Goal: Obtain resource: Download file/media

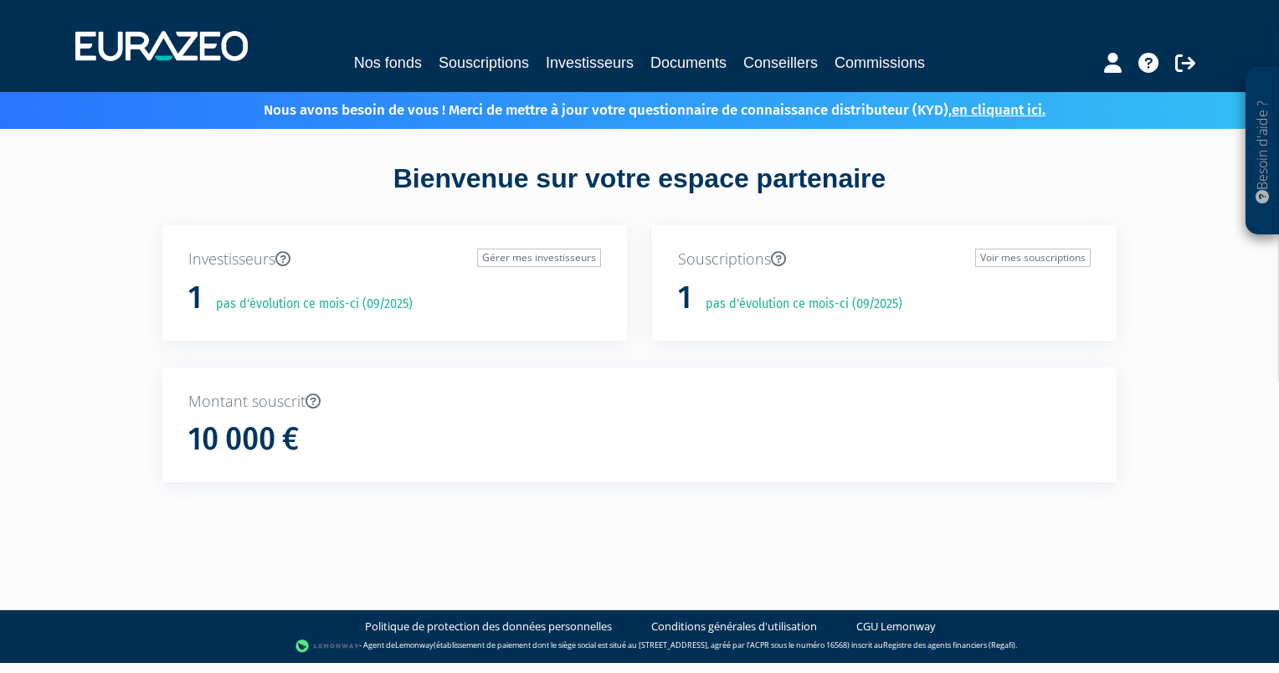
click at [240, 299] on p "pas d'évolution ce mois-ci (09/2025)" at bounding box center [308, 304] width 208 height 19
click at [491, 258] on link "Gérer mes investisseurs" at bounding box center [539, 258] width 124 height 18
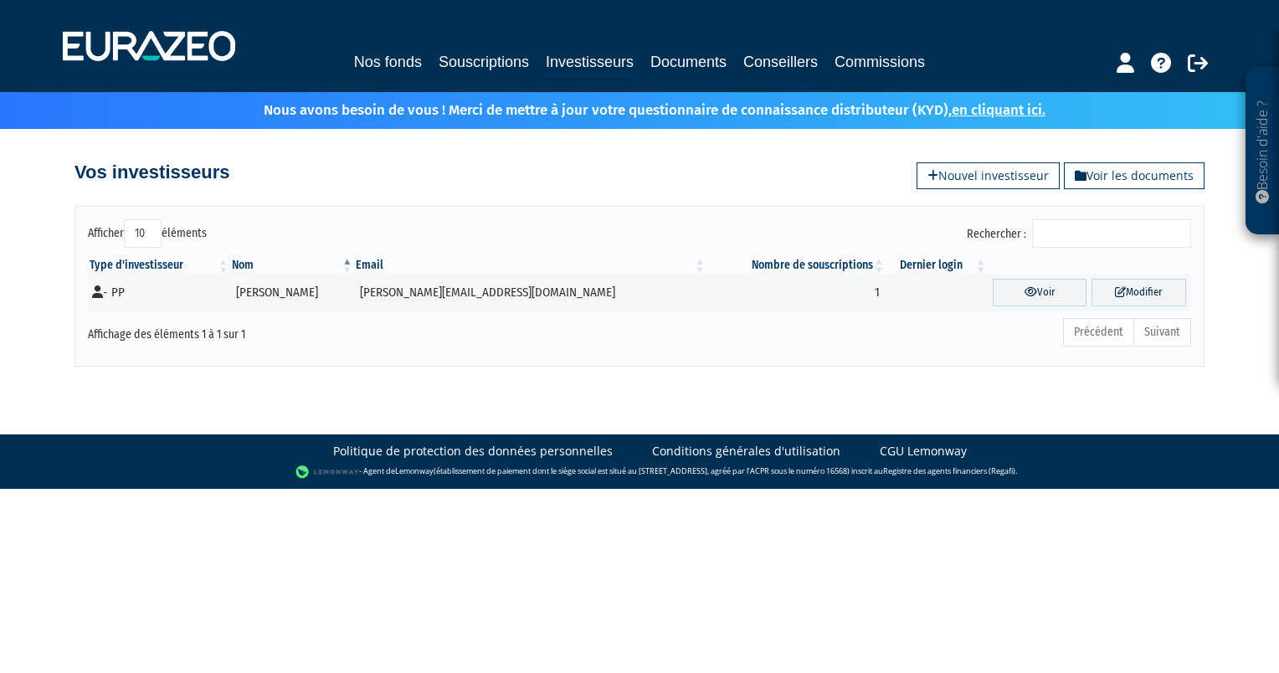
drag, startPoint x: 583, startPoint y: 188, endPoint x: 552, endPoint y: 188, distance: 31.0
click at [552, 188] on div "Vos investisseurs Voir les documents Nouvel investisseur" at bounding box center [639, 159] width 954 height 60
click at [389, 64] on link "Nos fonds" at bounding box center [388, 61] width 68 height 23
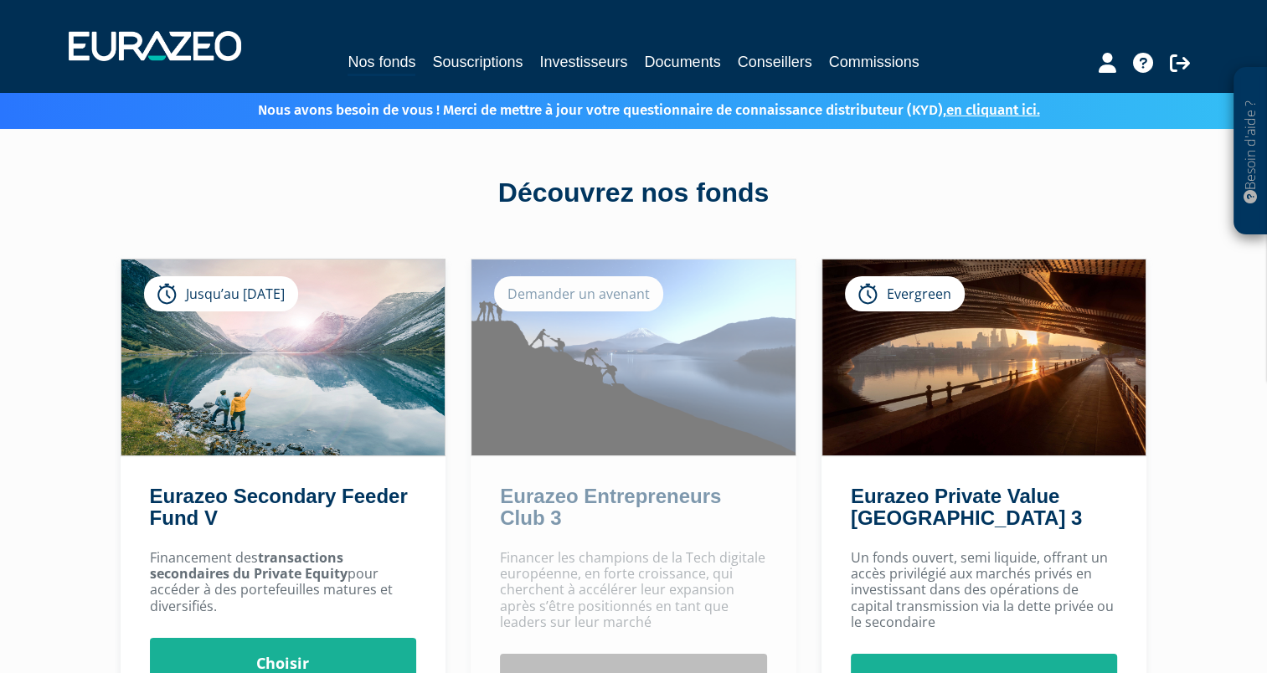
drag, startPoint x: 429, startPoint y: 214, endPoint x: 420, endPoint y: 204, distance: 13.1
click at [420, 204] on div "Découvrez nos fonds" at bounding box center [634, 193] width 954 height 39
click at [416, 196] on div "Découvrez nos fonds" at bounding box center [634, 193] width 954 height 39
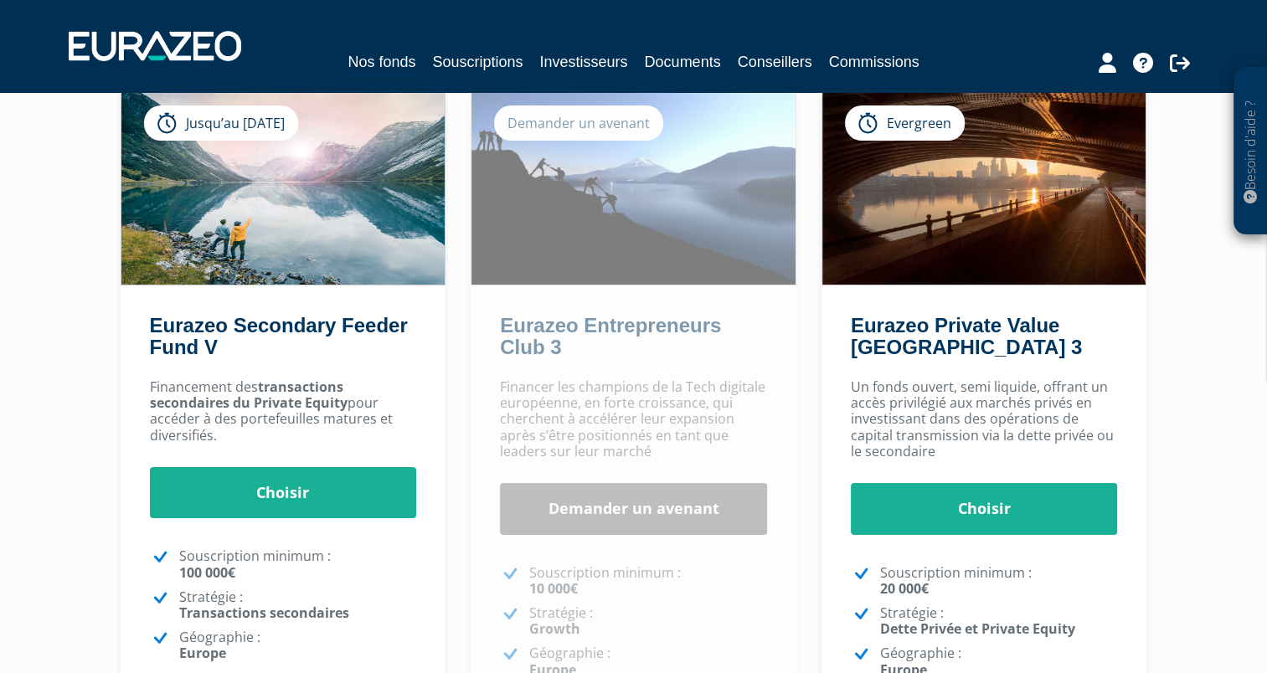
scroll to position [174, 0]
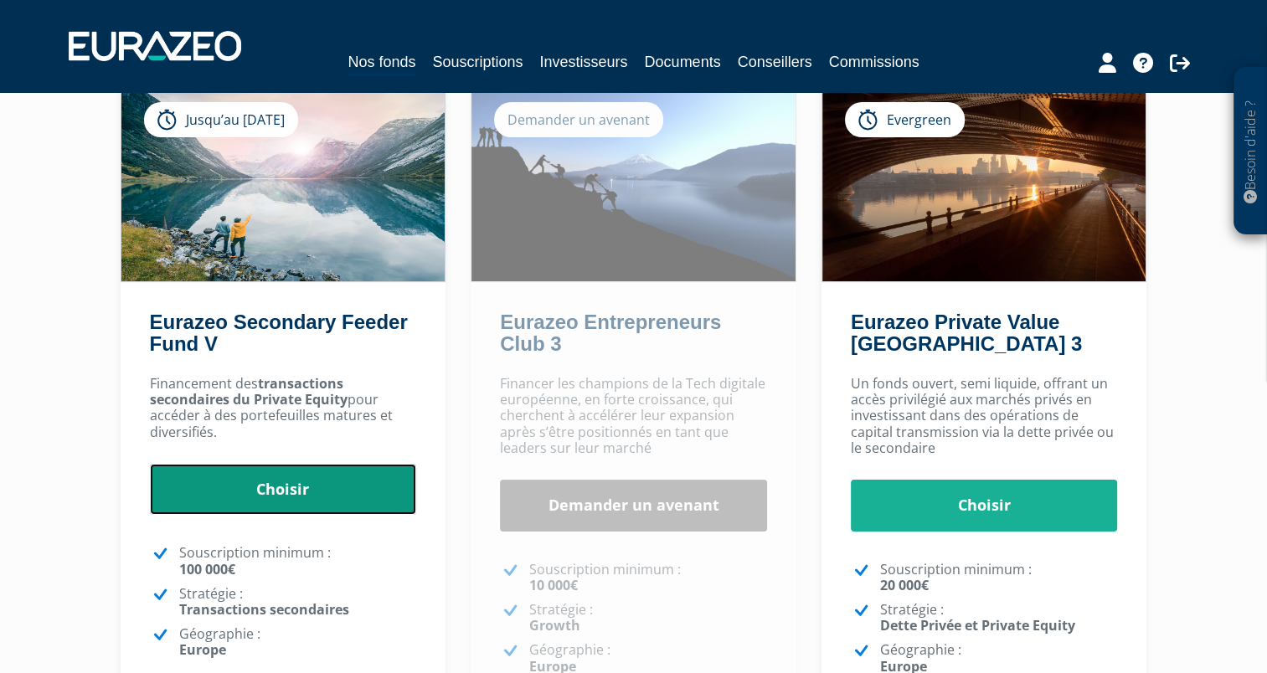
click at [227, 486] on link "Choisir" at bounding box center [283, 490] width 267 height 52
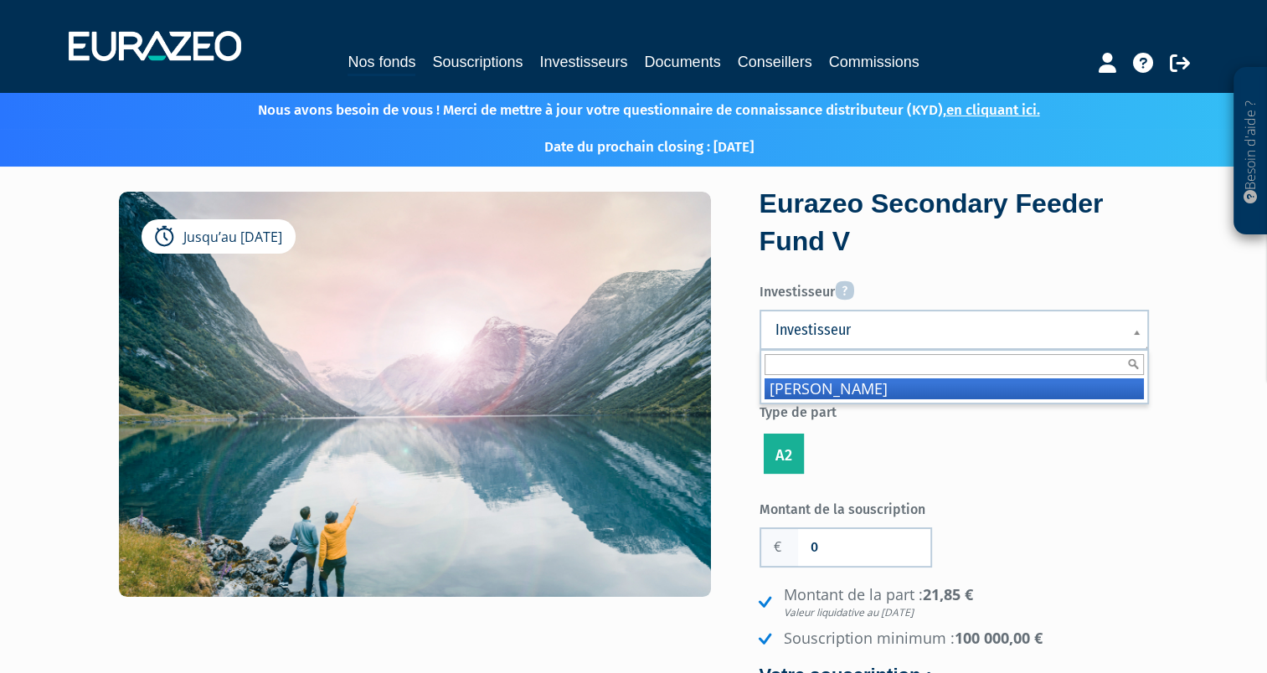
click at [974, 322] on span "Investisseur" at bounding box center [943, 330] width 336 height 20
click at [971, 281] on label "Investisseur" at bounding box center [953, 289] width 389 height 28
click at [0, 0] on select "SUBE Emmanuel" at bounding box center [0, 0] width 0 height 0
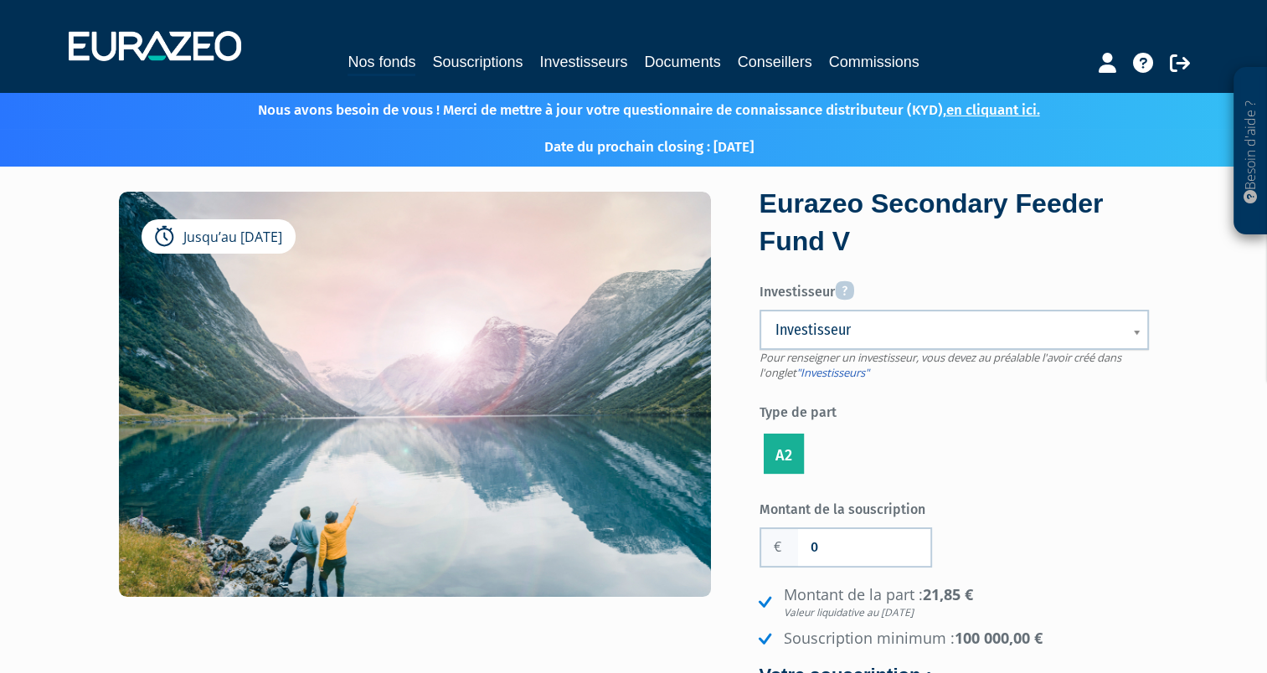
drag, startPoint x: 964, startPoint y: 285, endPoint x: 916, endPoint y: 281, distance: 48.7
click at [916, 281] on label "Investisseur" at bounding box center [953, 289] width 389 height 28
click at [0, 0] on select "SUBE Emmanuel" at bounding box center [0, 0] width 0 height 0
drag, startPoint x: 946, startPoint y: 286, endPoint x: 935, endPoint y: 286, distance: 10.9
drag, startPoint x: 935, startPoint y: 286, endPoint x: 921, endPoint y: 281, distance: 15.1
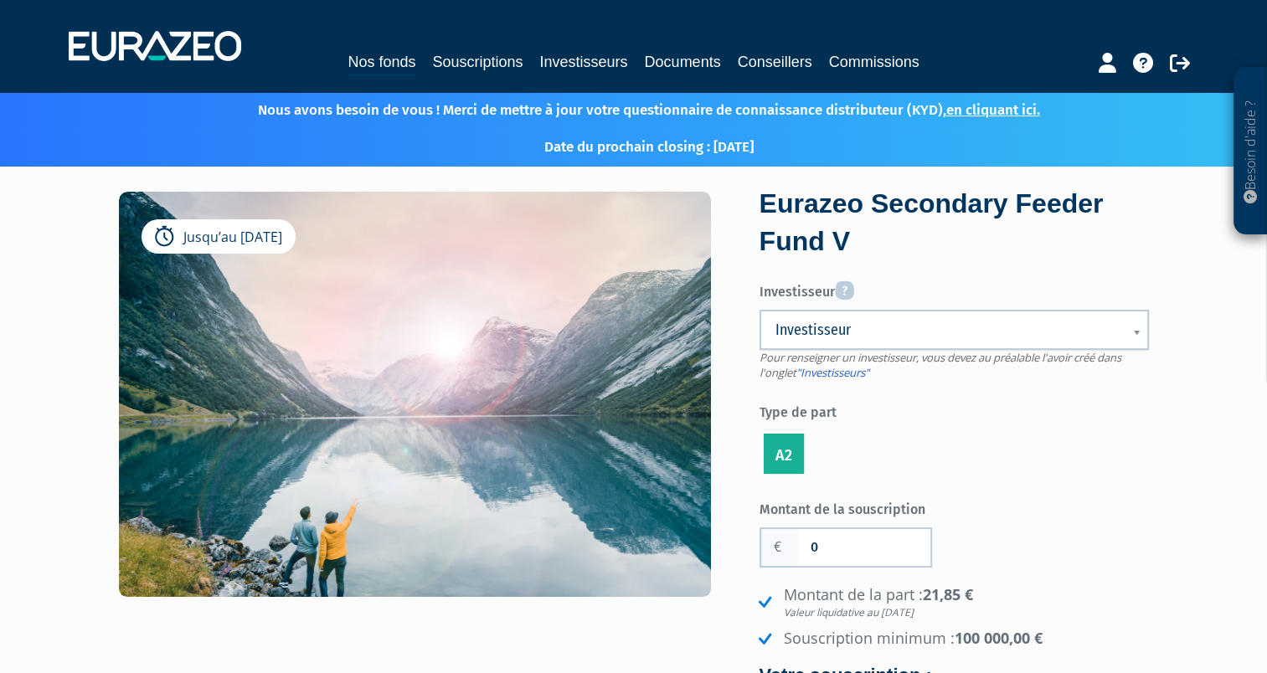
click at [921, 281] on label "Investisseur" at bounding box center [953, 289] width 389 height 28
click at [0, 0] on select "SUBE Emmanuel" at bounding box center [0, 0] width 0 height 0
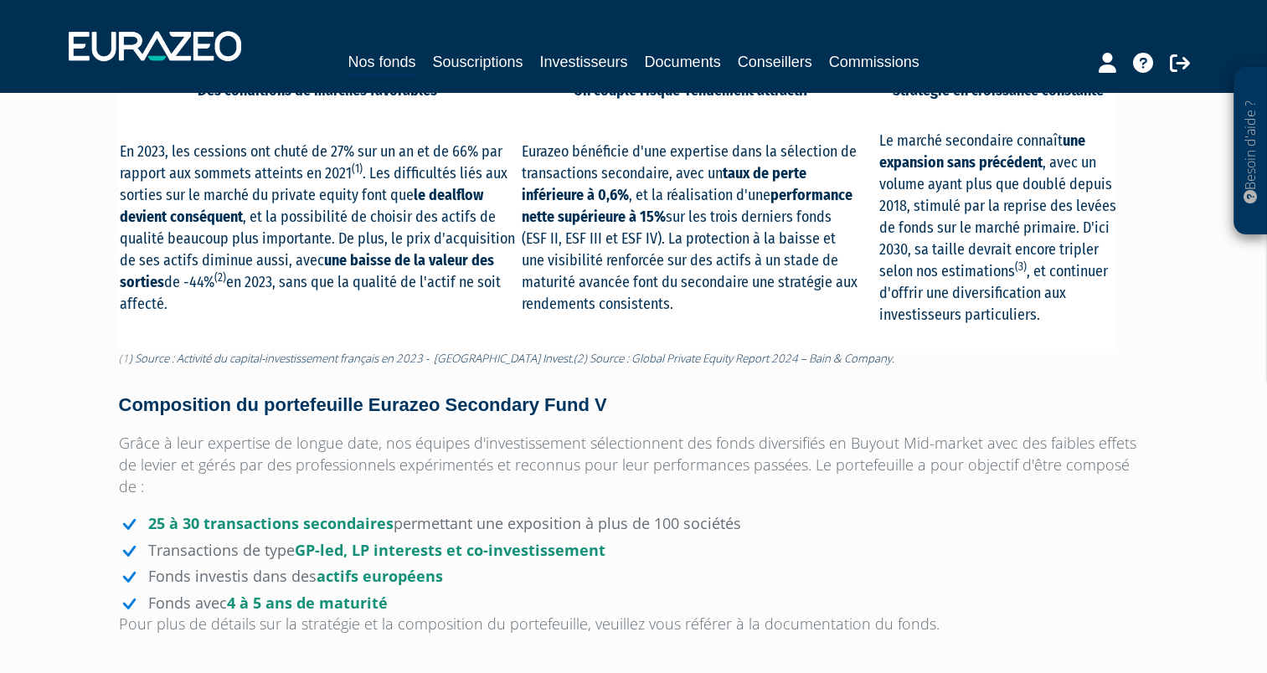
scroll to position [387, 0]
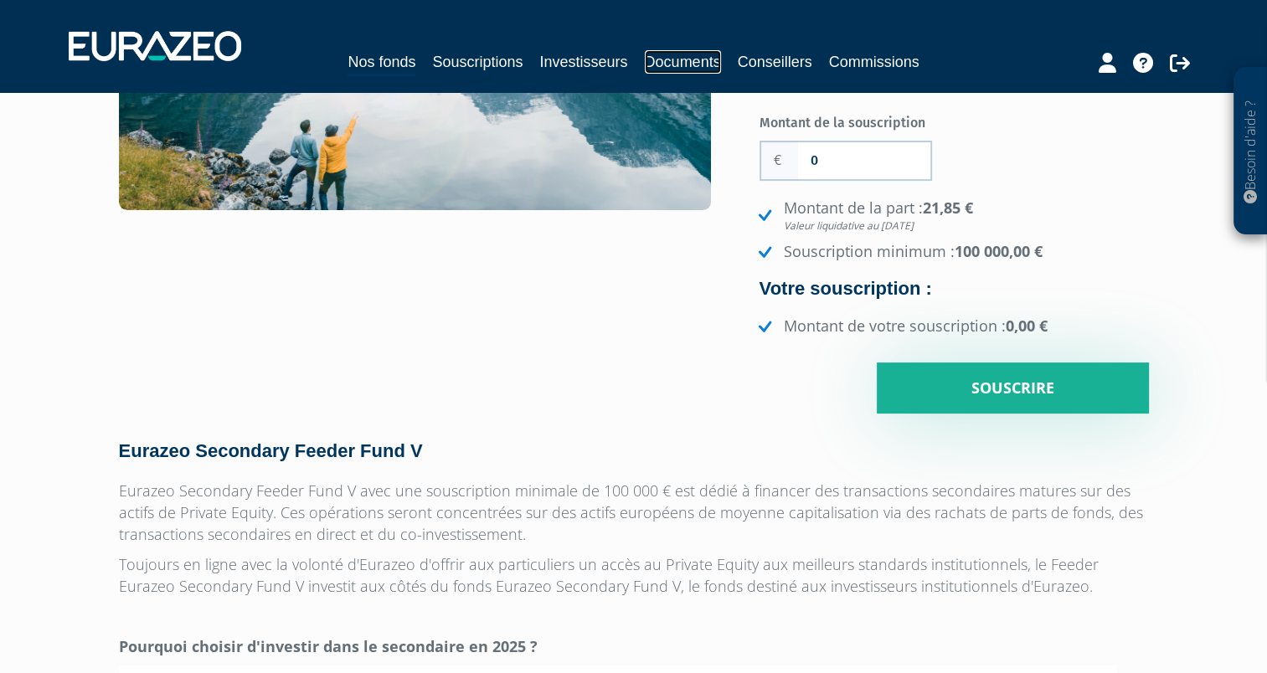
click at [671, 64] on link "Documents" at bounding box center [683, 61] width 76 height 23
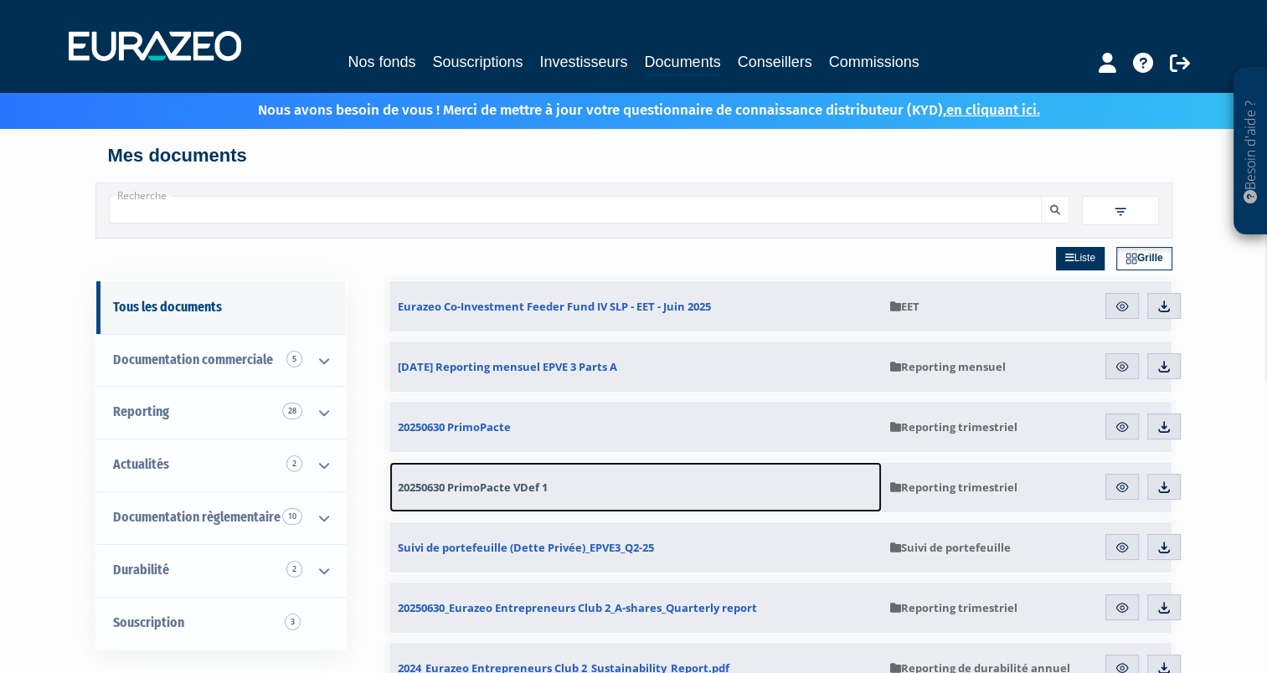
click at [498, 485] on span "20250630 PrimoPacte VDef 1" at bounding box center [473, 487] width 150 height 15
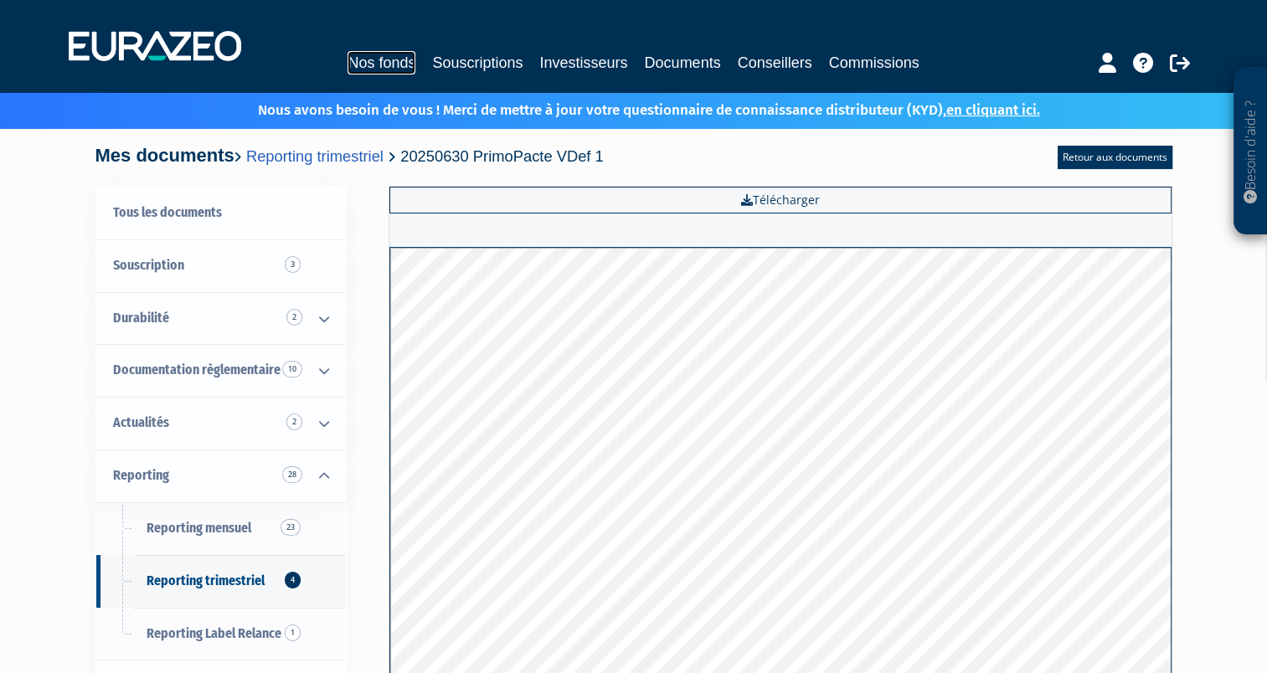
click at [370, 74] on link "Nos fonds" at bounding box center [381, 62] width 68 height 23
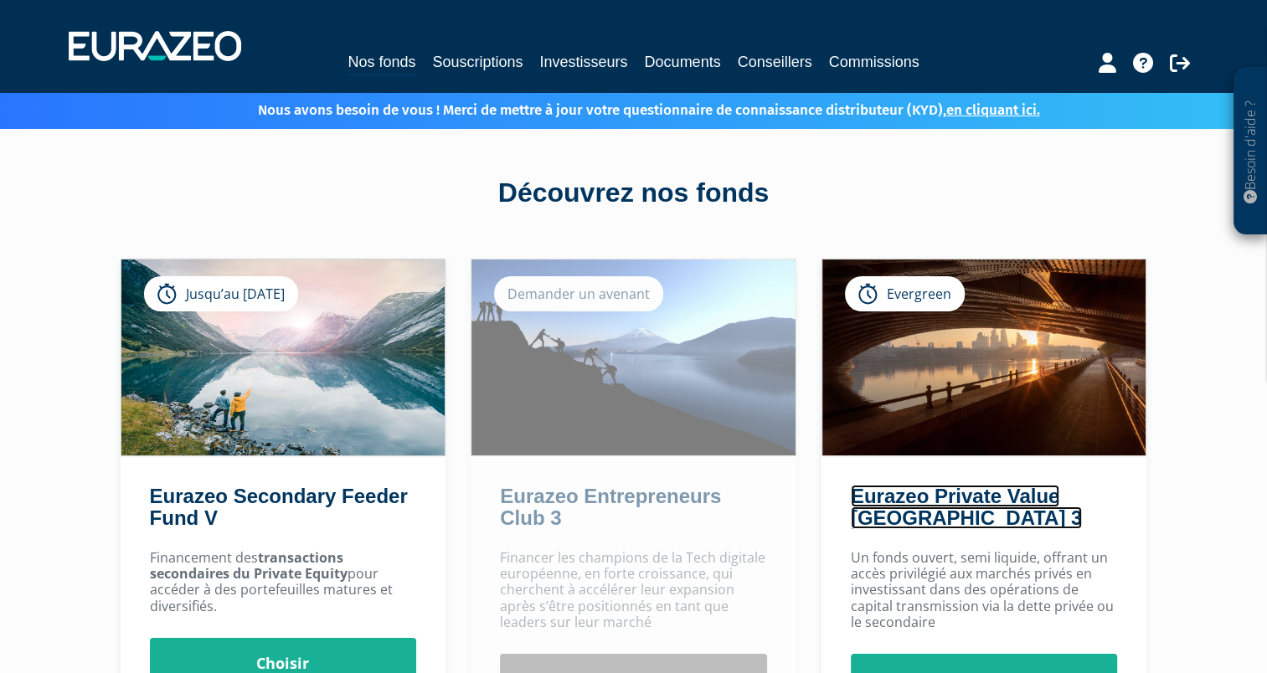
click at [903, 493] on link "Eurazeo Private Value [GEOGRAPHIC_DATA] 3" at bounding box center [965, 507] width 231 height 44
